Goal: Navigation & Orientation: Go to known website

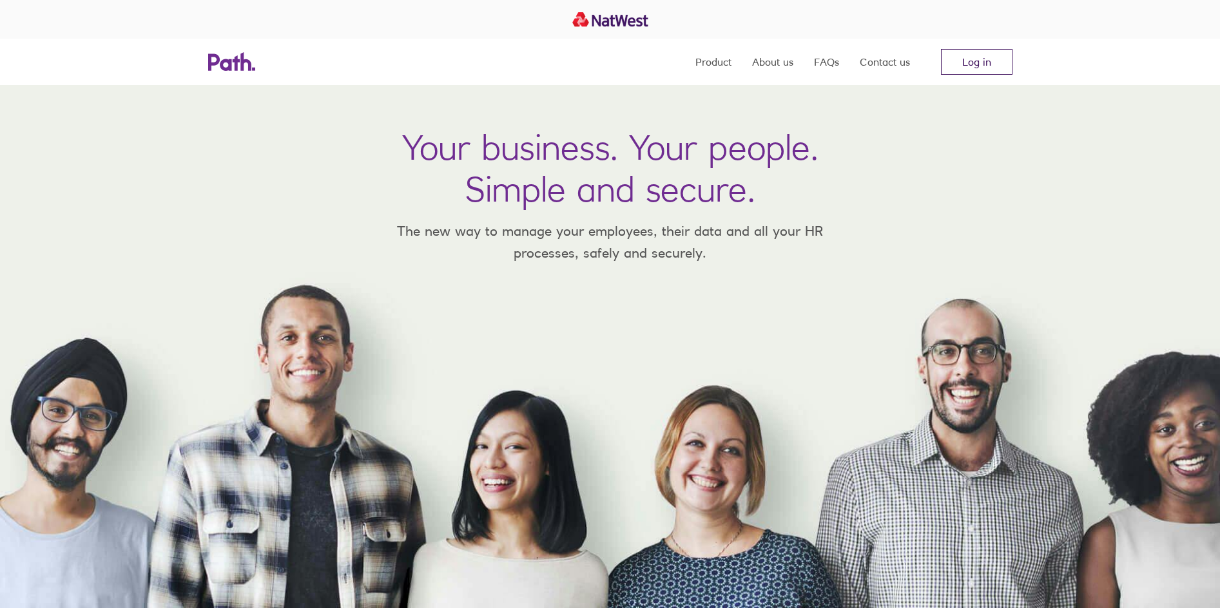
click at [975, 61] on link "Log in" at bounding box center [977, 62] width 72 height 26
